Goal: Information Seeking & Learning: Learn about a topic

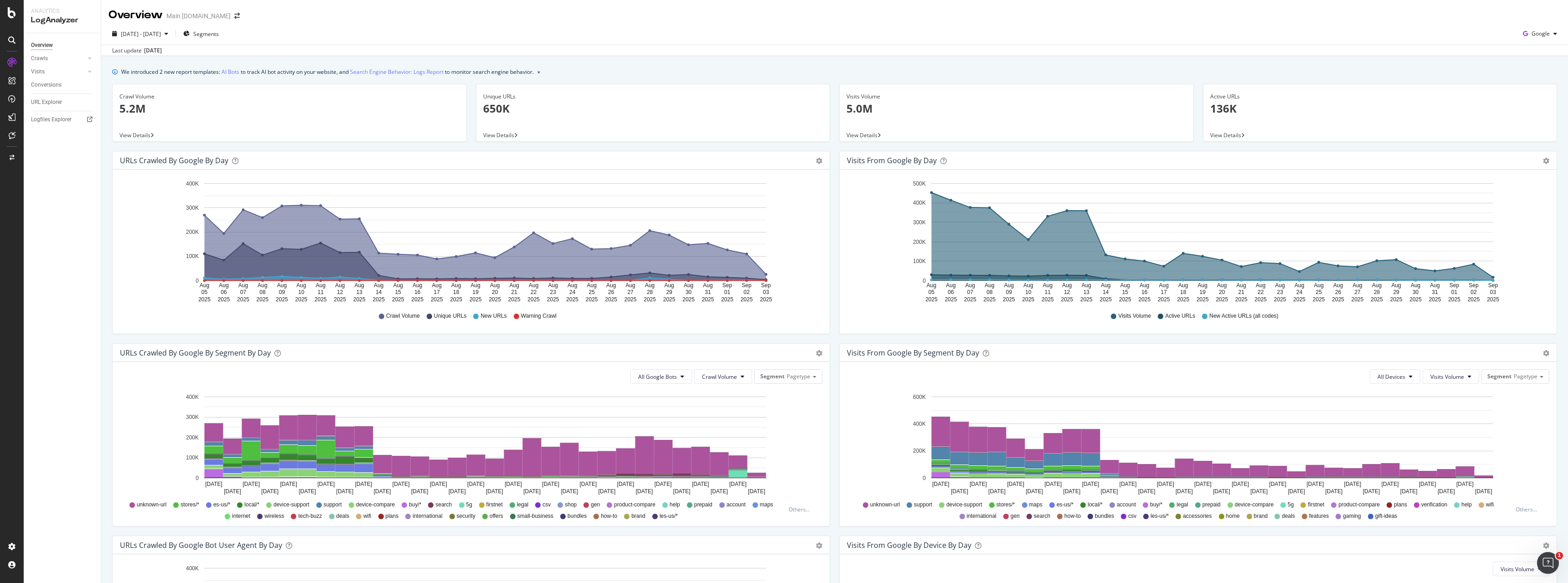
scroll to position [177, 0]
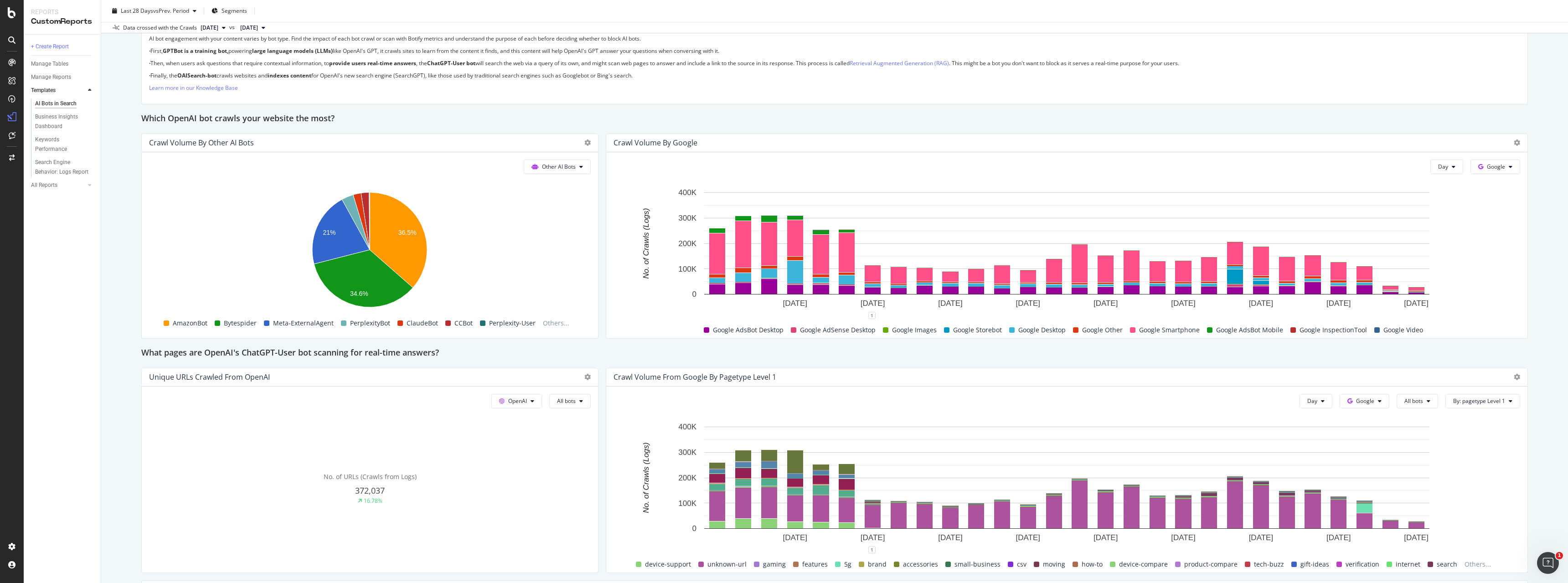
scroll to position [697, 0]
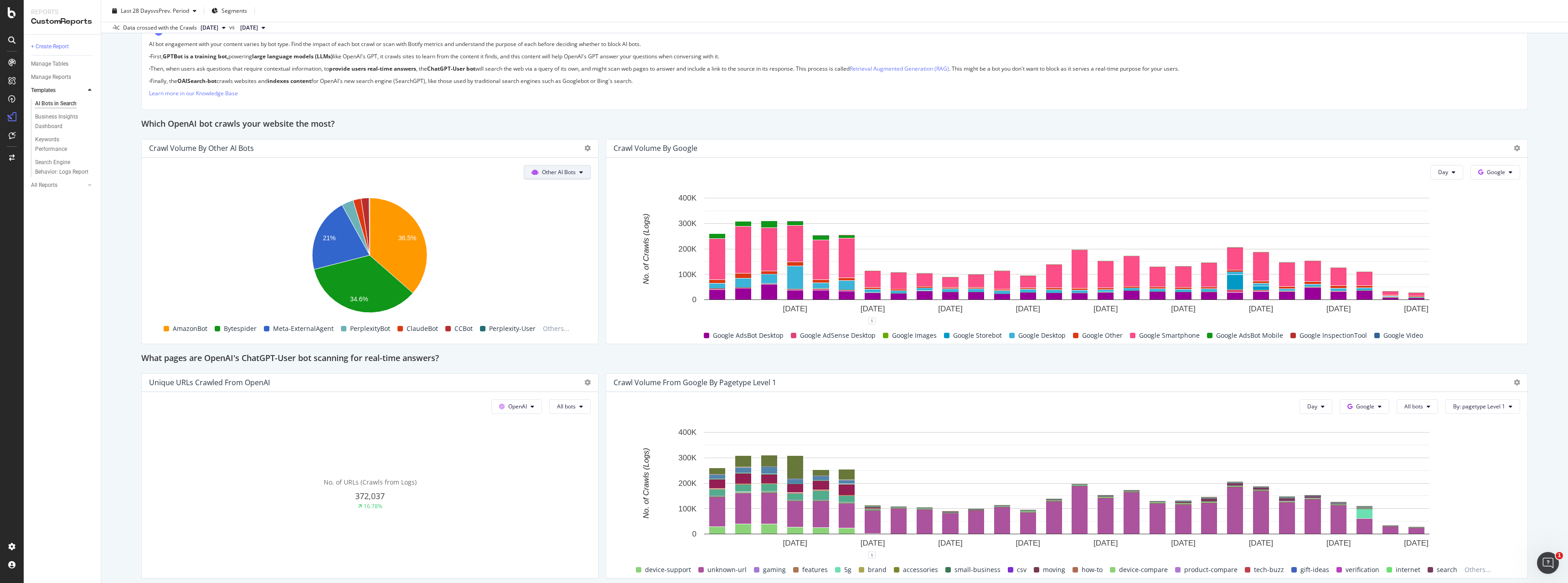
click at [551, 170] on span "Other AI Bots" at bounding box center [558, 172] width 34 height 7
click at [558, 218] on div "OpenAI" at bounding box center [557, 224] width 65 height 13
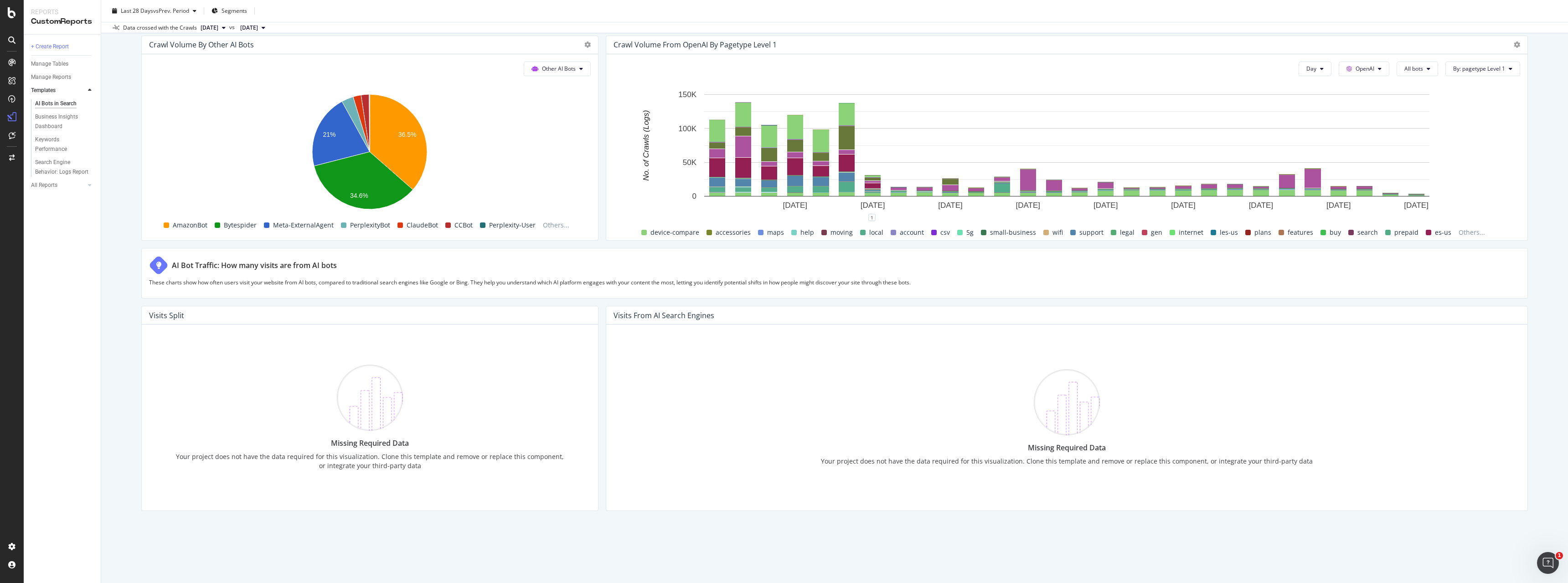
scroll to position [1301, 0]
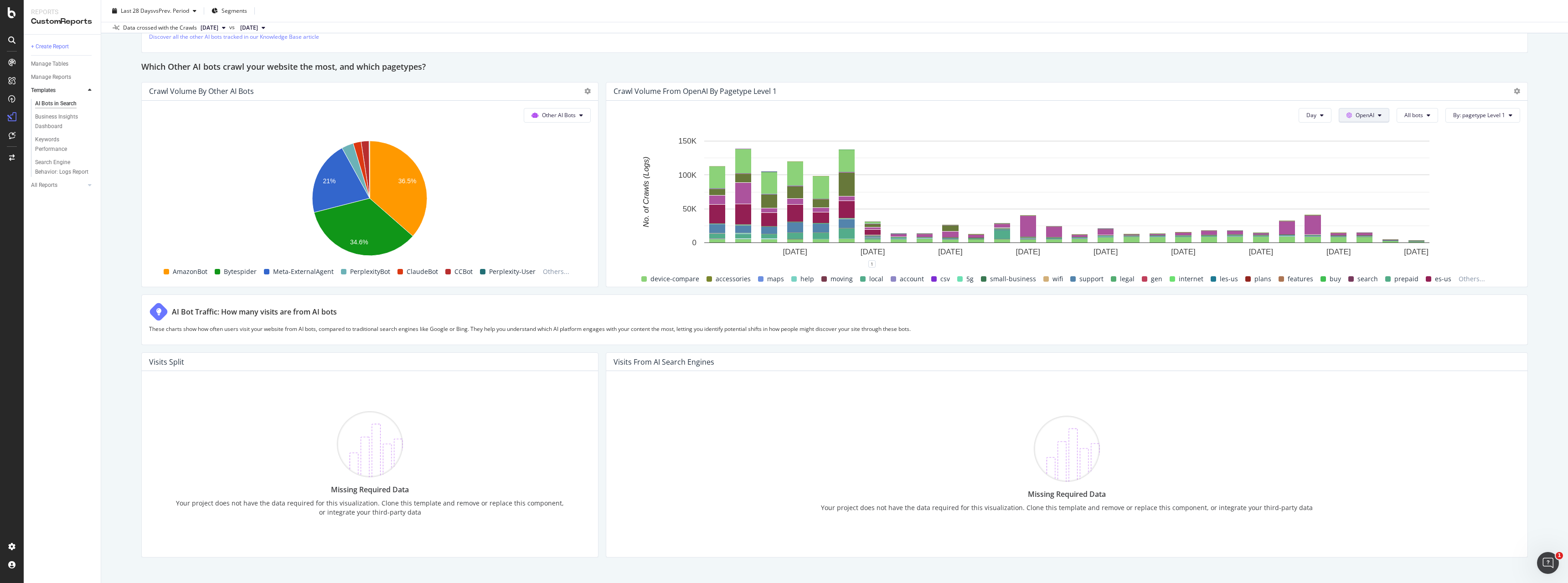
click at [1356, 116] on span "OpenAI" at bounding box center [1365, 115] width 19 height 7
click at [1362, 182] on span "Other AI Bots" at bounding box center [1378, 184] width 34 height 8
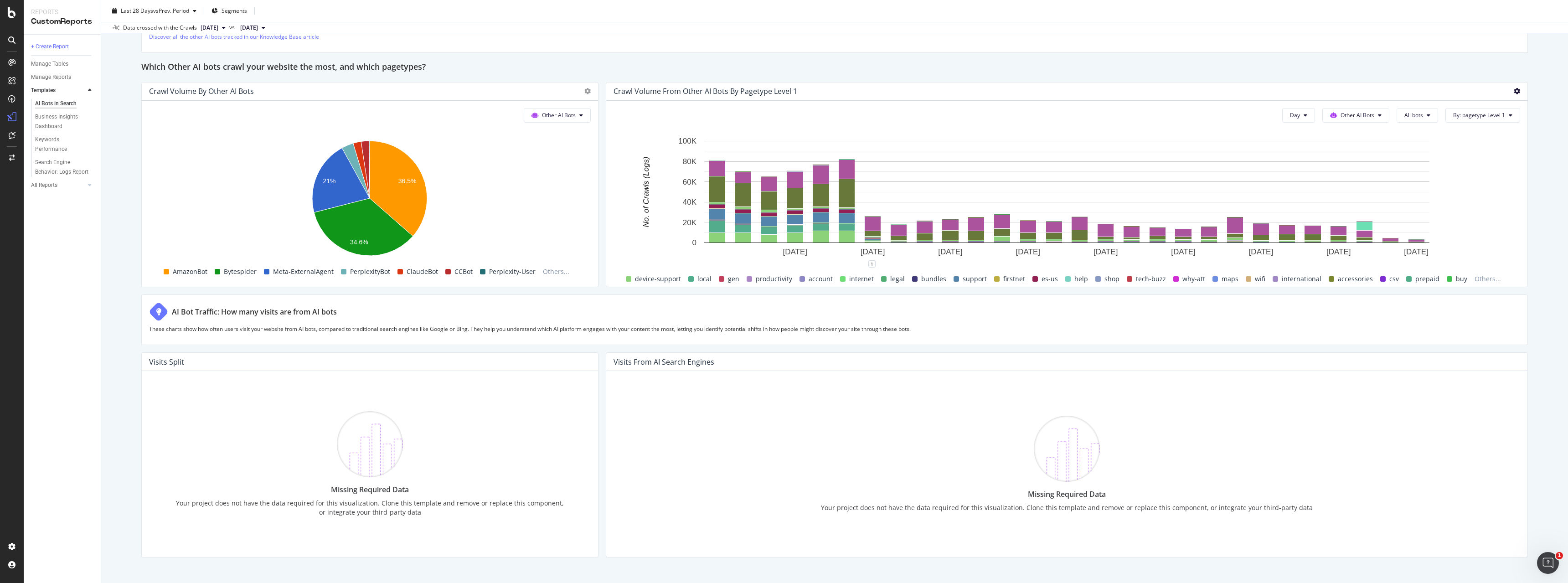
click at [1516, 90] on icon at bounding box center [1517, 91] width 7 height 7
click at [1463, 124] on span "Export as CSV" at bounding box center [1472, 126] width 69 height 8
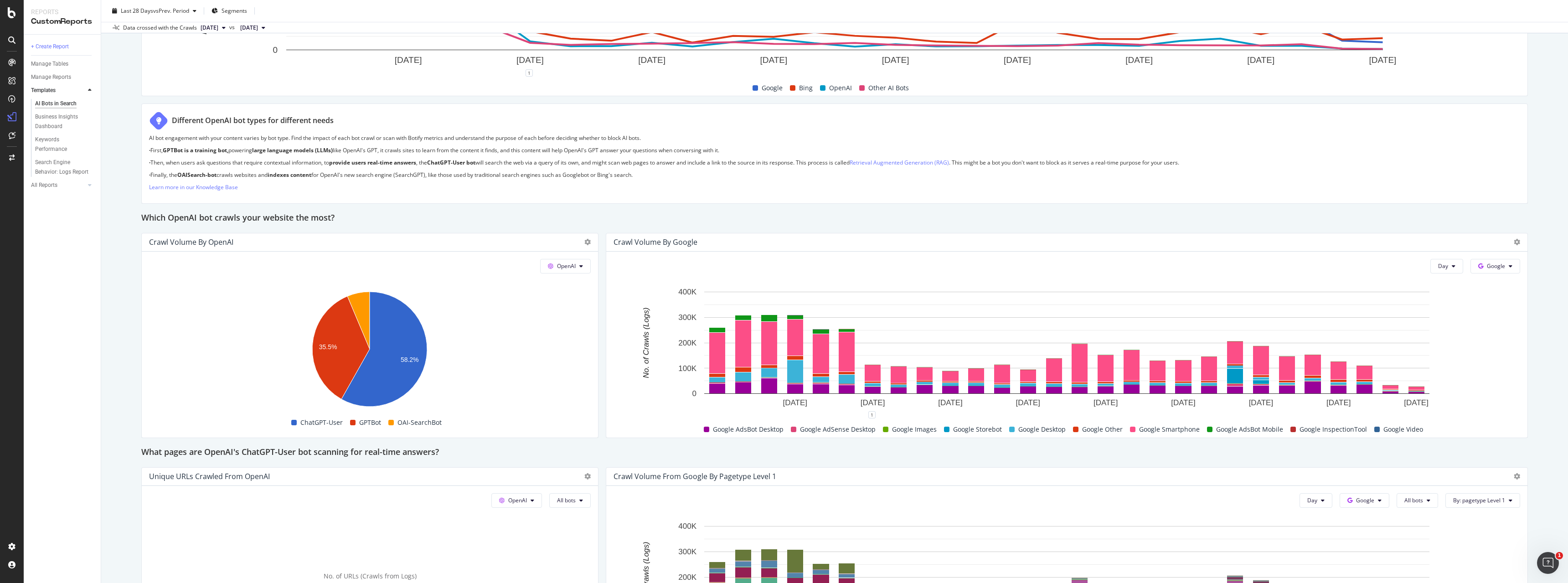
scroll to position [650, 0]
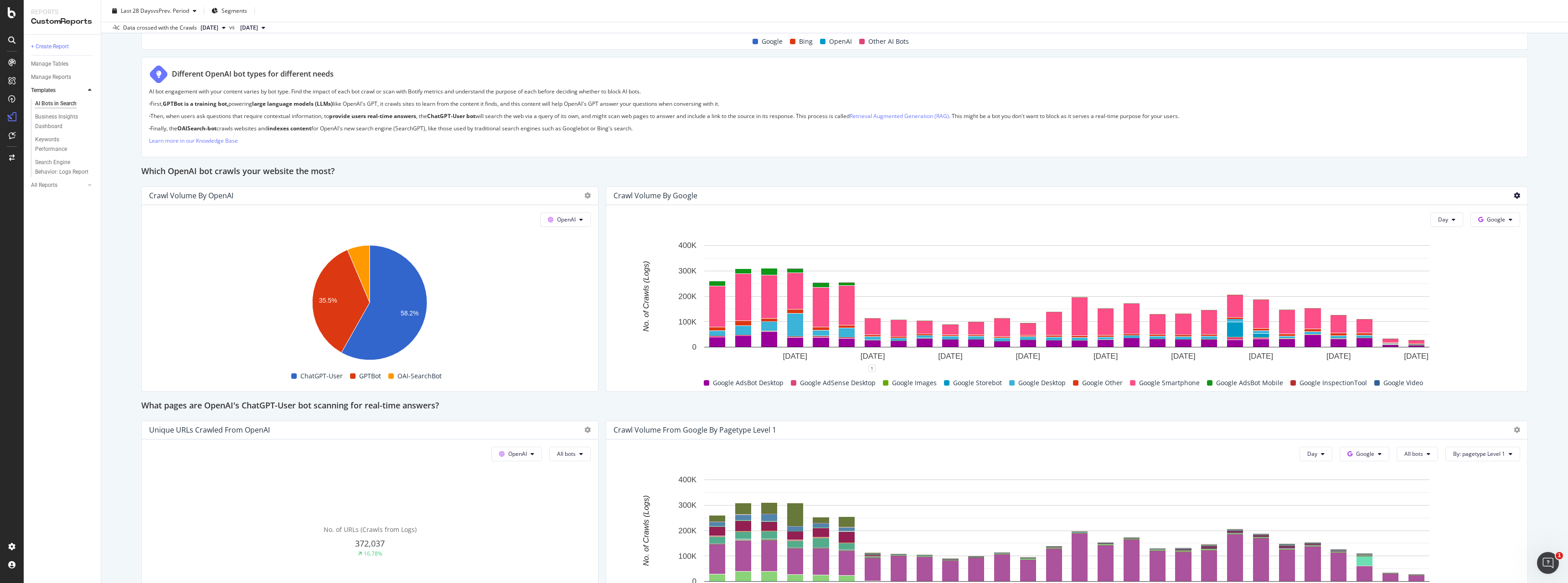
click at [1517, 196] on icon at bounding box center [1517, 195] width 7 height 7
click at [1449, 146] on span "Trend" at bounding box center [1472, 144] width 69 height 8
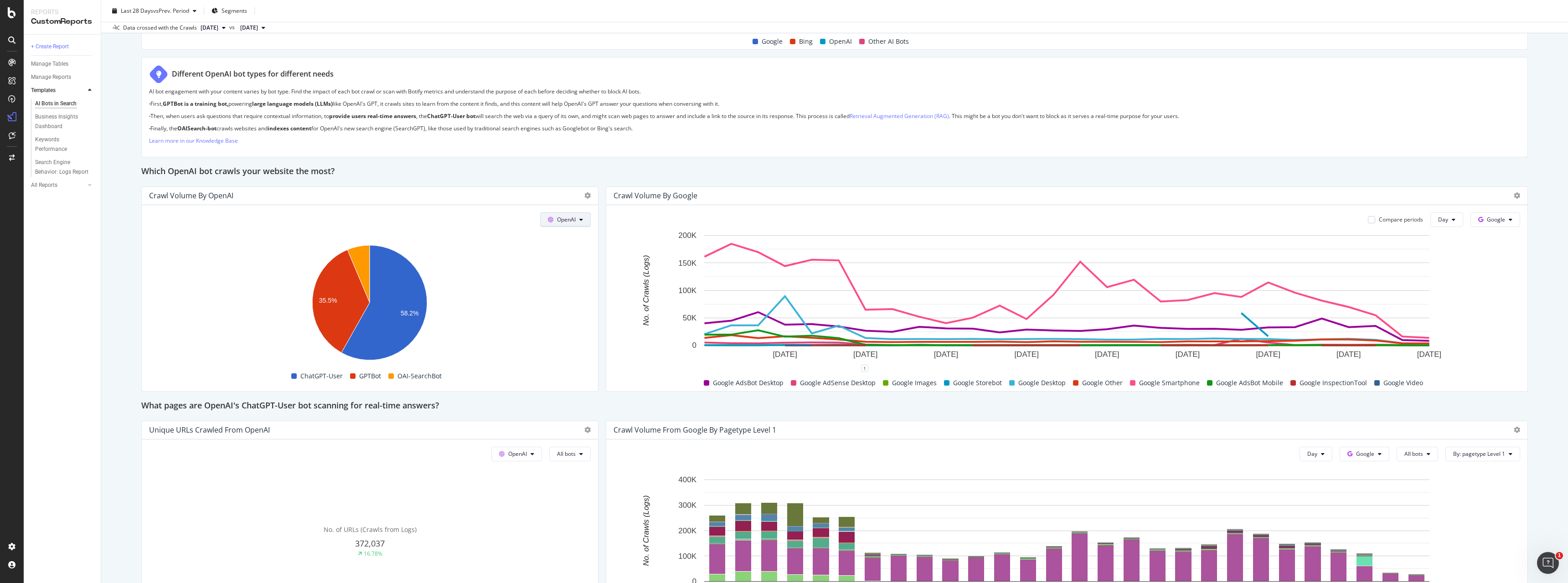
click at [560, 218] on span "OpenAI" at bounding box center [566, 220] width 19 height 7
click at [569, 239] on span "Google" at bounding box center [579, 238] width 34 height 8
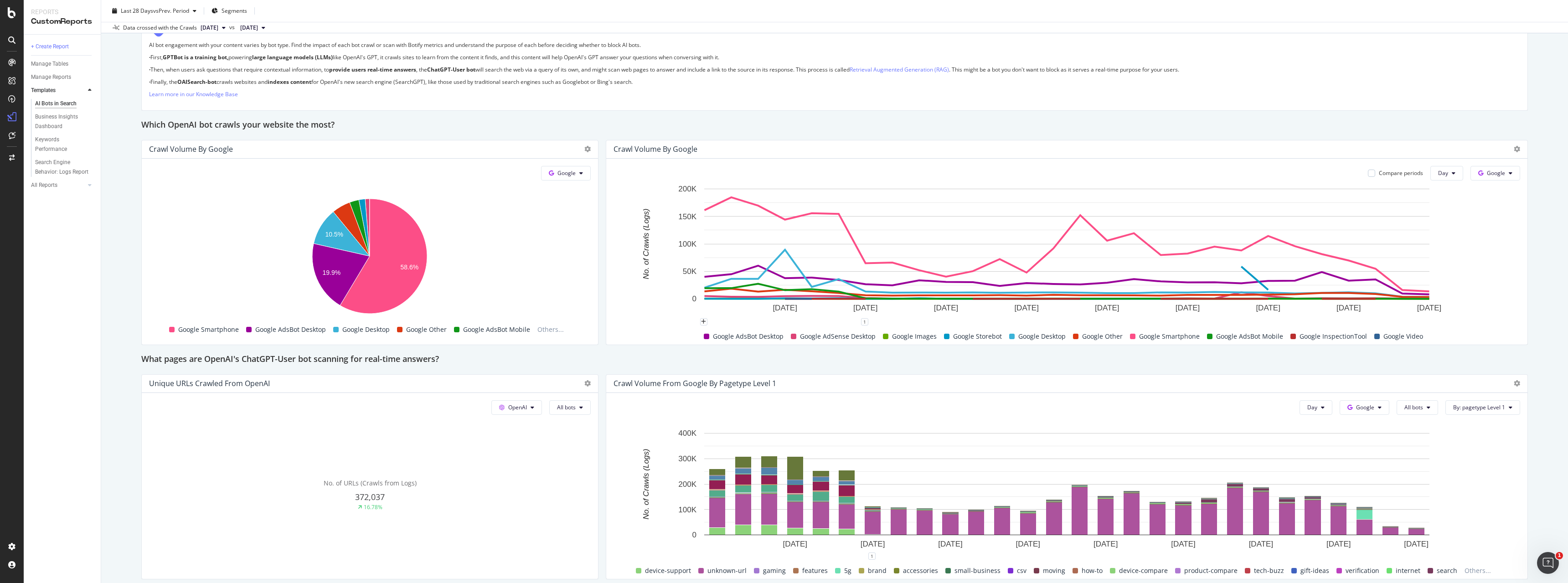
scroll to position [743, 0]
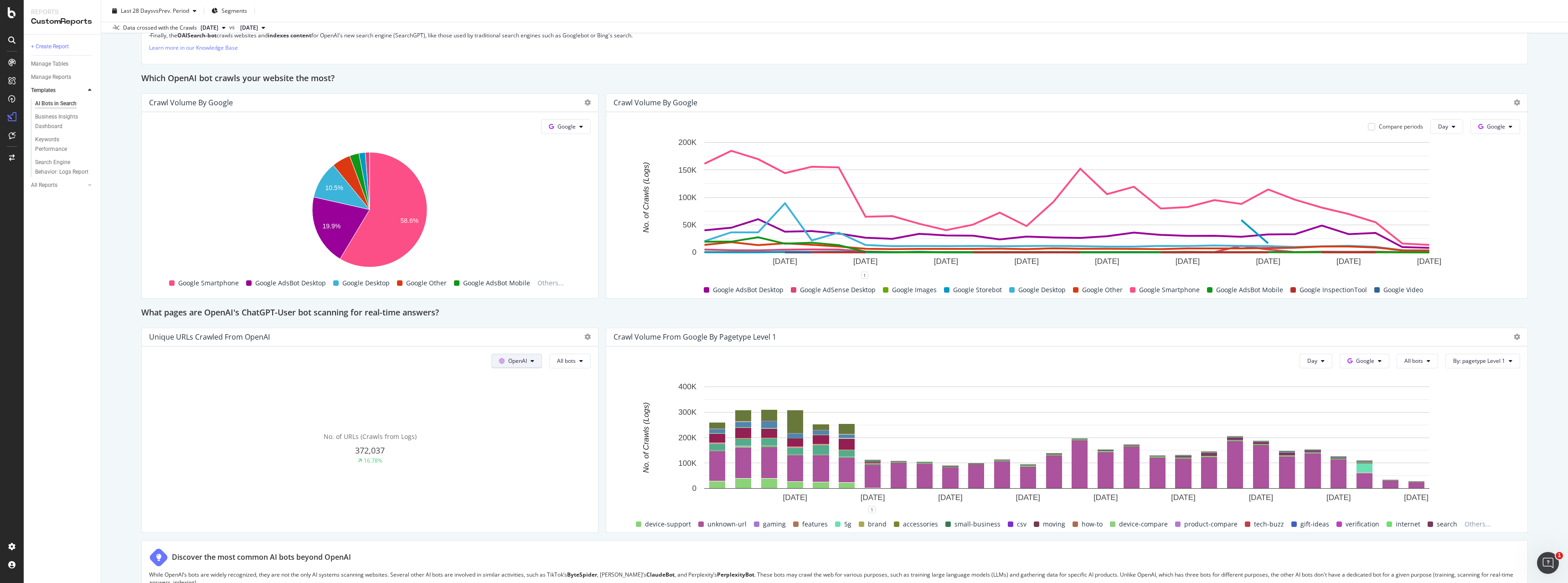
click at [513, 363] on span "OpenAI" at bounding box center [517, 361] width 19 height 7
click at [516, 374] on div "Google" at bounding box center [523, 379] width 63 height 13
click at [515, 360] on span "Google" at bounding box center [518, 361] width 18 height 7
click at [513, 395] on div "Bing" at bounding box center [525, 396] width 63 height 13
click at [517, 361] on span "Bing" at bounding box center [521, 361] width 11 height 7
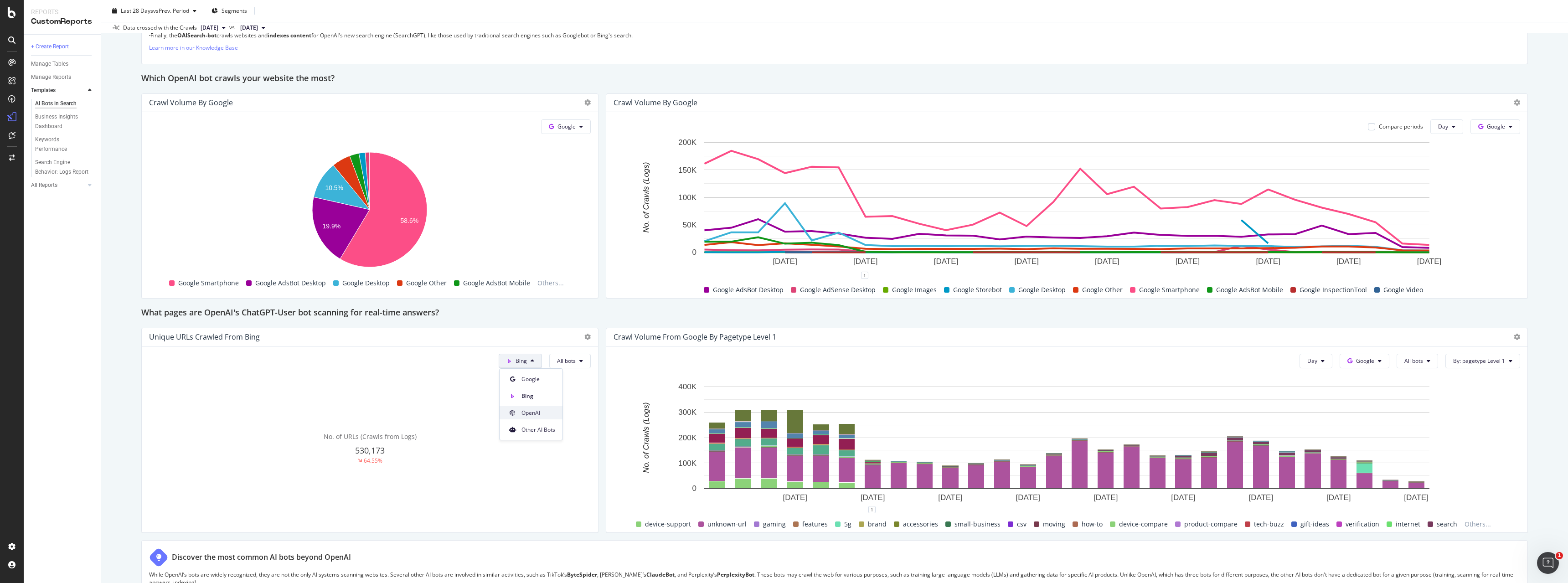
click at [517, 413] on span at bounding box center [512, 413] width 11 height 11
click at [525, 360] on span "OpenAI" at bounding box center [517, 361] width 19 height 7
click at [531, 428] on span "Other AI Bots" at bounding box center [530, 430] width 34 height 8
click at [511, 362] on span "Other AI Bots" at bounding box center [510, 361] width 34 height 7
click at [507, 380] on span "Google" at bounding box center [516, 379] width 36 height 8
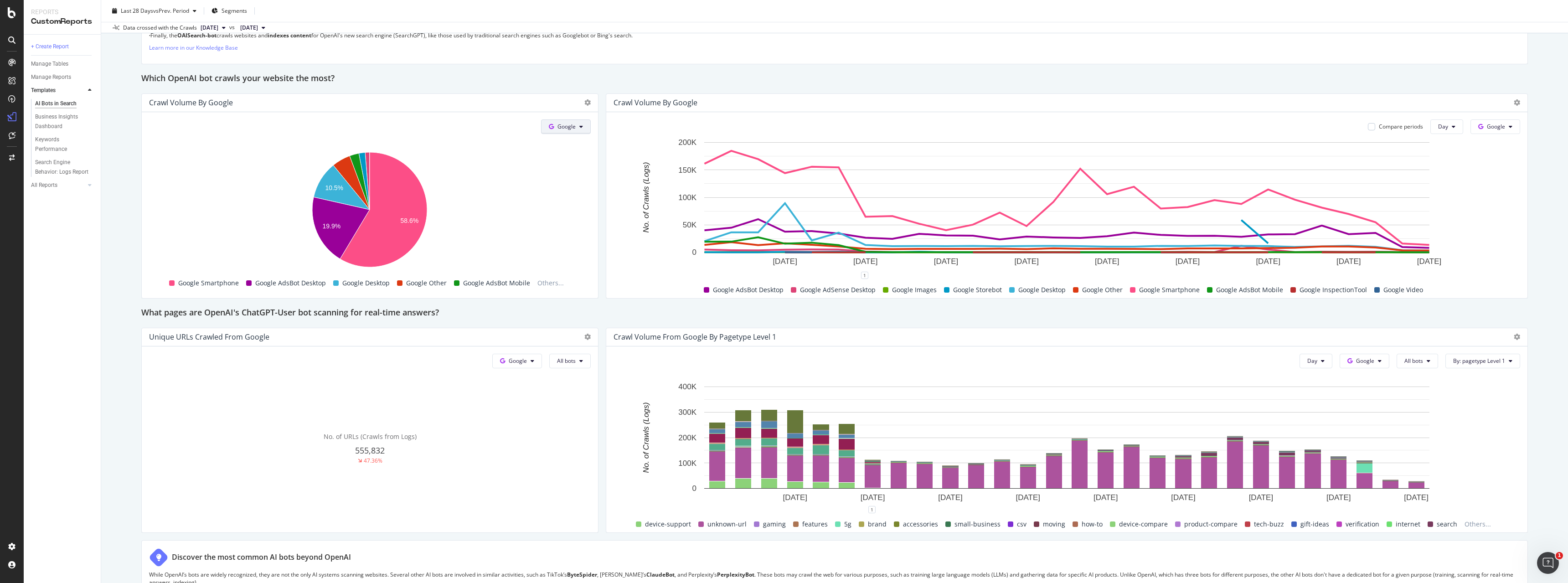
click at [555, 129] on span at bounding box center [553, 126] width 9 height 7
click at [567, 181] on span "OpenAI" at bounding box center [581, 179] width 34 height 8
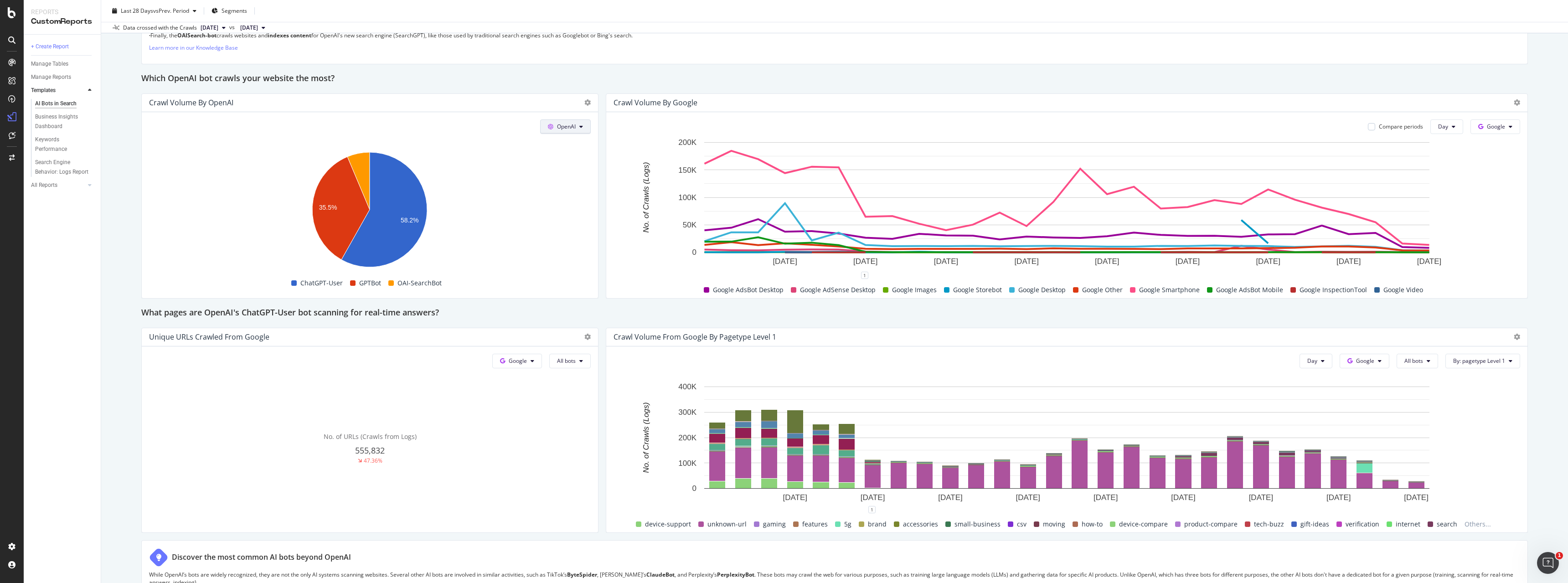
click at [570, 128] on span "OpenAI" at bounding box center [566, 126] width 19 height 7
click at [572, 194] on span "Other AI Bots" at bounding box center [579, 195] width 34 height 8
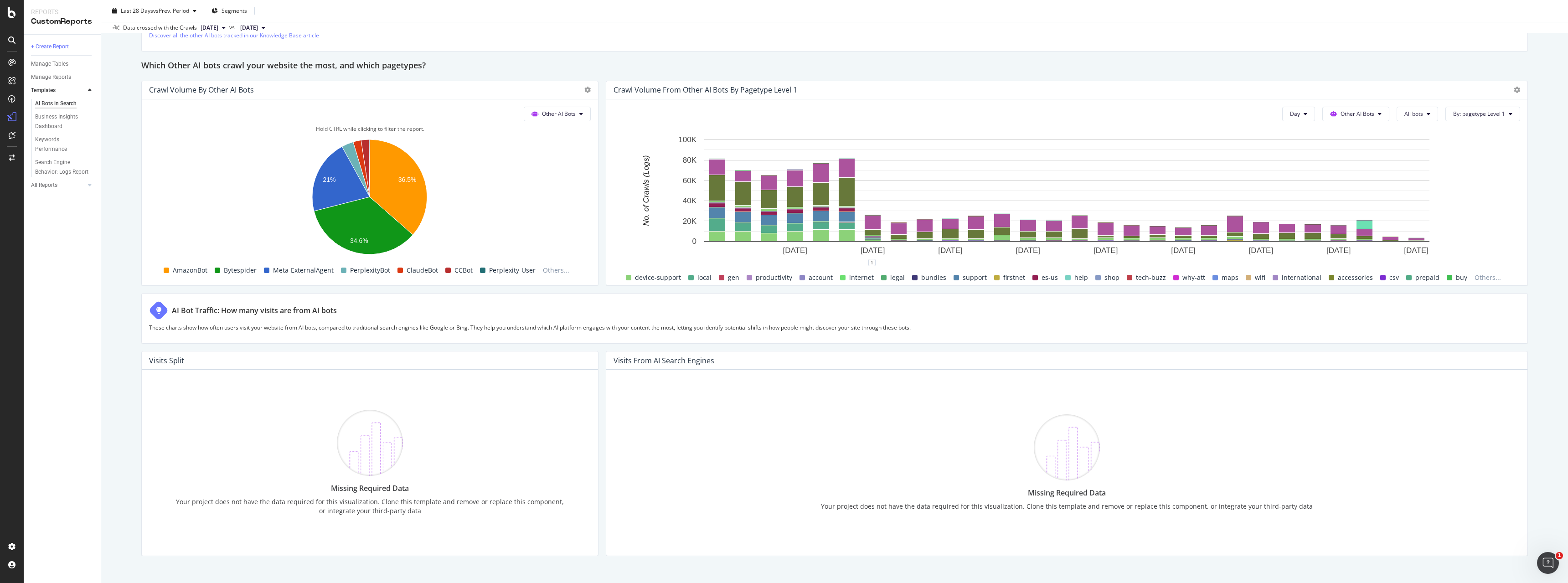
scroll to position [1348, 0]
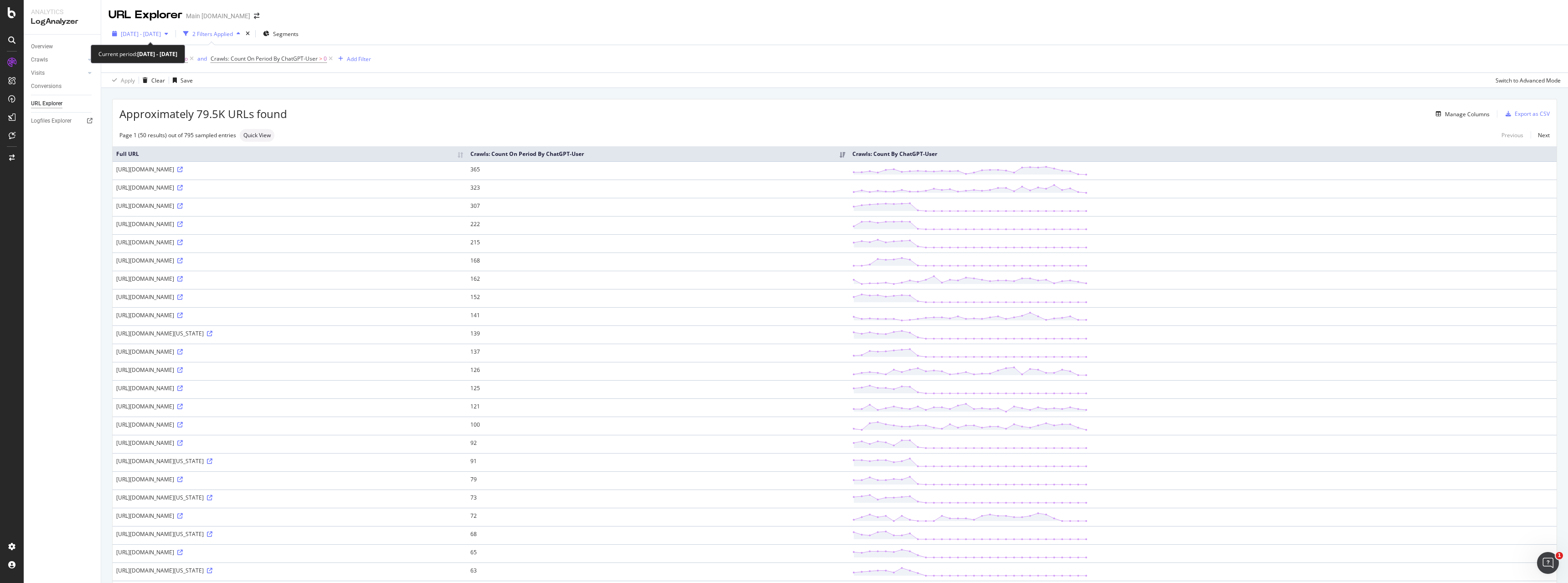
click at [161, 34] on span "2025 Aug. 6th - Sep. 4th" at bounding box center [141, 34] width 40 height 7
click at [218, 167] on div "Apply" at bounding box center [211, 170] width 14 height 7
click at [258, 57] on span "Crawls: Count On Period By ChatGPT-User" at bounding box center [264, 58] width 107 height 7
drag, startPoint x: 449, startPoint y: 93, endPoint x: 353, endPoint y: 9, distance: 127.6
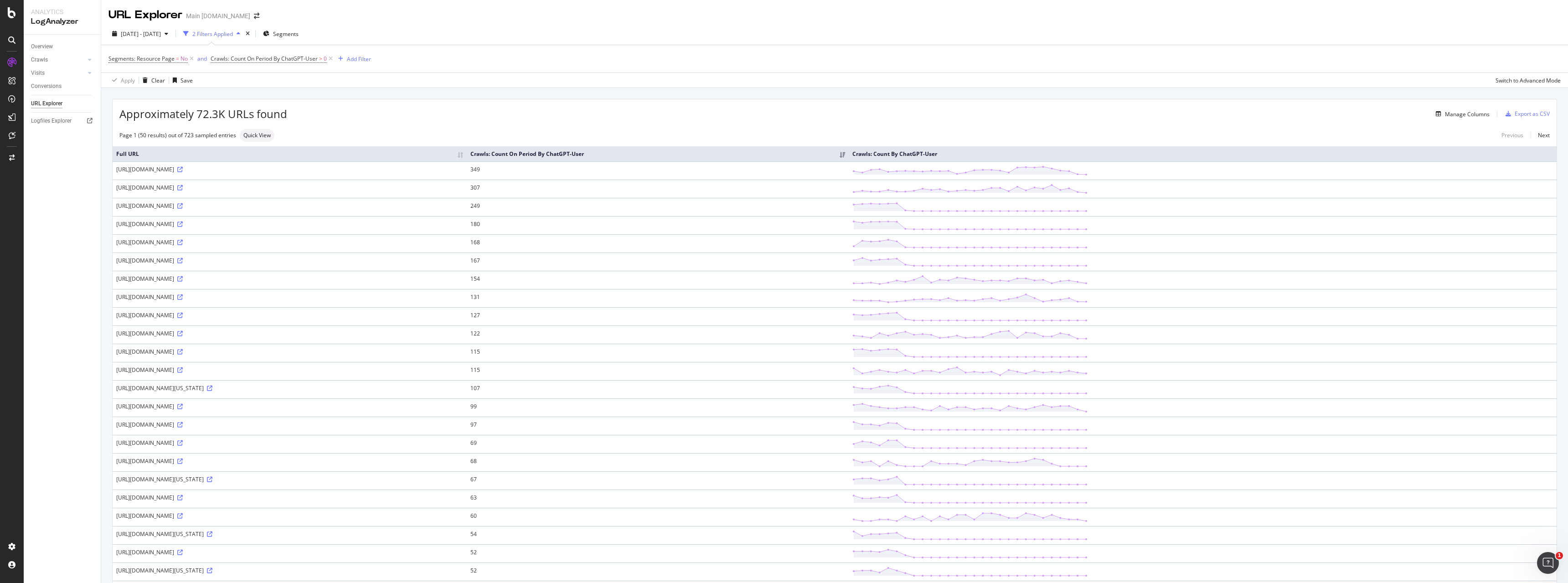
click at [259, 55] on span "Crawls: Count On Period By ChatGPT-User > 0" at bounding box center [273, 58] width 124 height 13
click at [260, 58] on span "Crawls: Count On Period By ChatGPT-User" at bounding box center [264, 58] width 107 height 7
click at [256, 78] on span "By ChatGPT-User" at bounding box center [240, 80] width 44 height 7
click at [245, 99] on span "By Google" at bounding box center [235, 99] width 26 height 7
click at [308, 128] on div "Apply" at bounding box center [311, 131] width 14 height 7
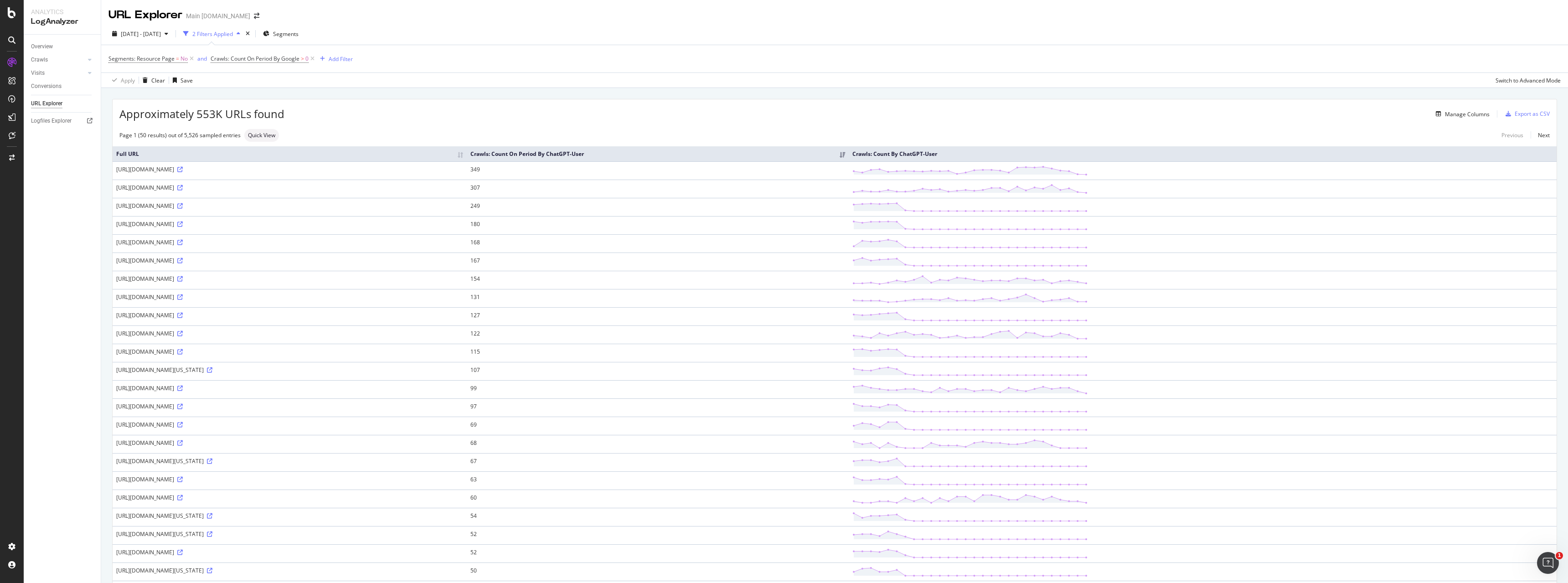
click at [298, 80] on div "Apply Clear Save Switch to Advanced Mode" at bounding box center [834, 80] width 1467 height 15
click at [262, 60] on span "Crawls: Count On Period By Google" at bounding box center [255, 58] width 89 height 7
click at [244, 76] on div "By Google" at bounding box center [268, 81] width 100 height 15
click at [251, 211] on span "By AmazonBot" at bounding box center [241, 210] width 37 height 7
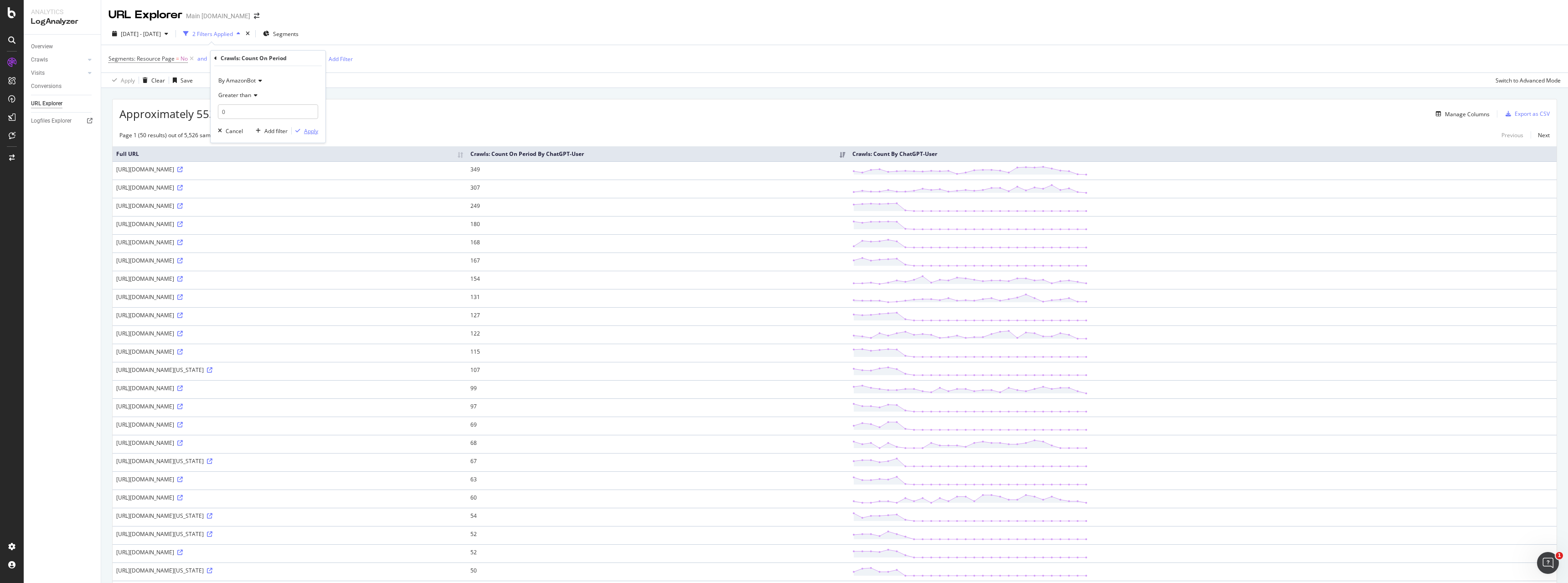
click at [310, 129] on div "Apply" at bounding box center [311, 131] width 14 height 7
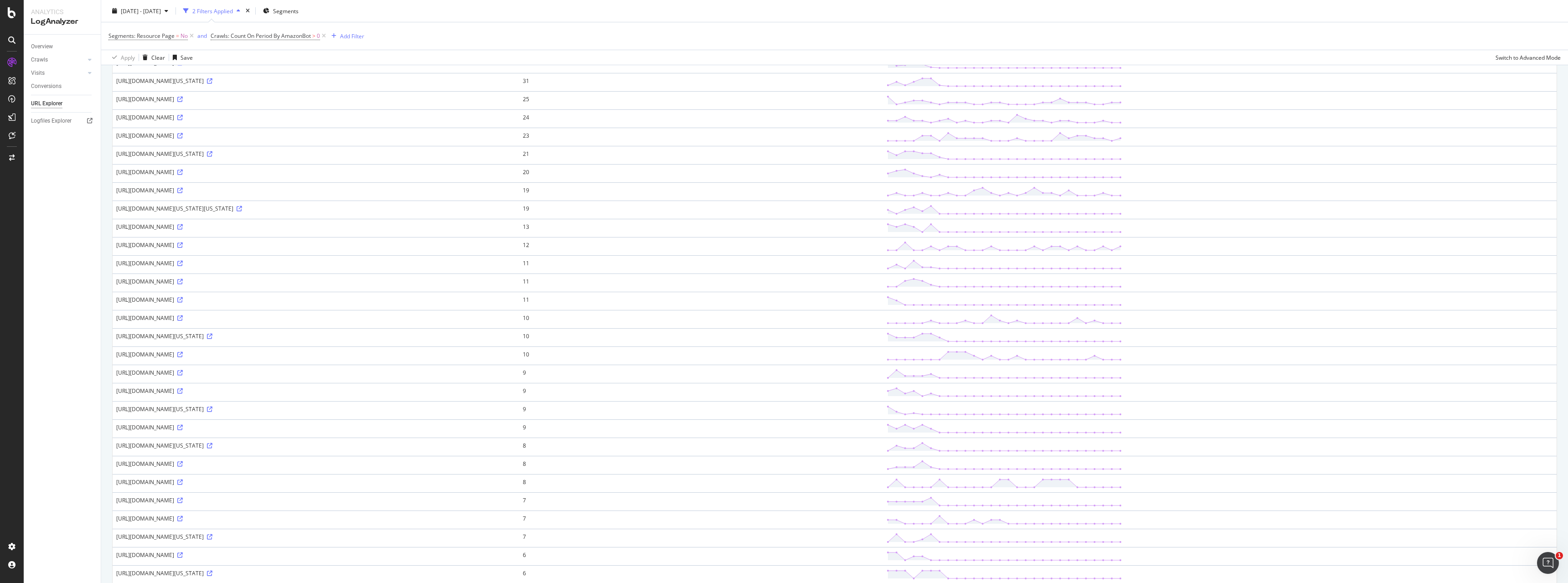
scroll to position [140, 0]
click at [274, 37] on span "Crawls: Count On Period By AmazonBot" at bounding box center [261, 36] width 100 height 7
click at [249, 60] on span "By AmazonBot" at bounding box center [237, 58] width 37 height 7
click at [241, 164] on span "By Bytespider" at bounding box center [240, 162] width 35 height 7
click at [311, 111] on div "Apply" at bounding box center [311, 108] width 14 height 7
